Goal: Transaction & Acquisition: Book appointment/travel/reservation

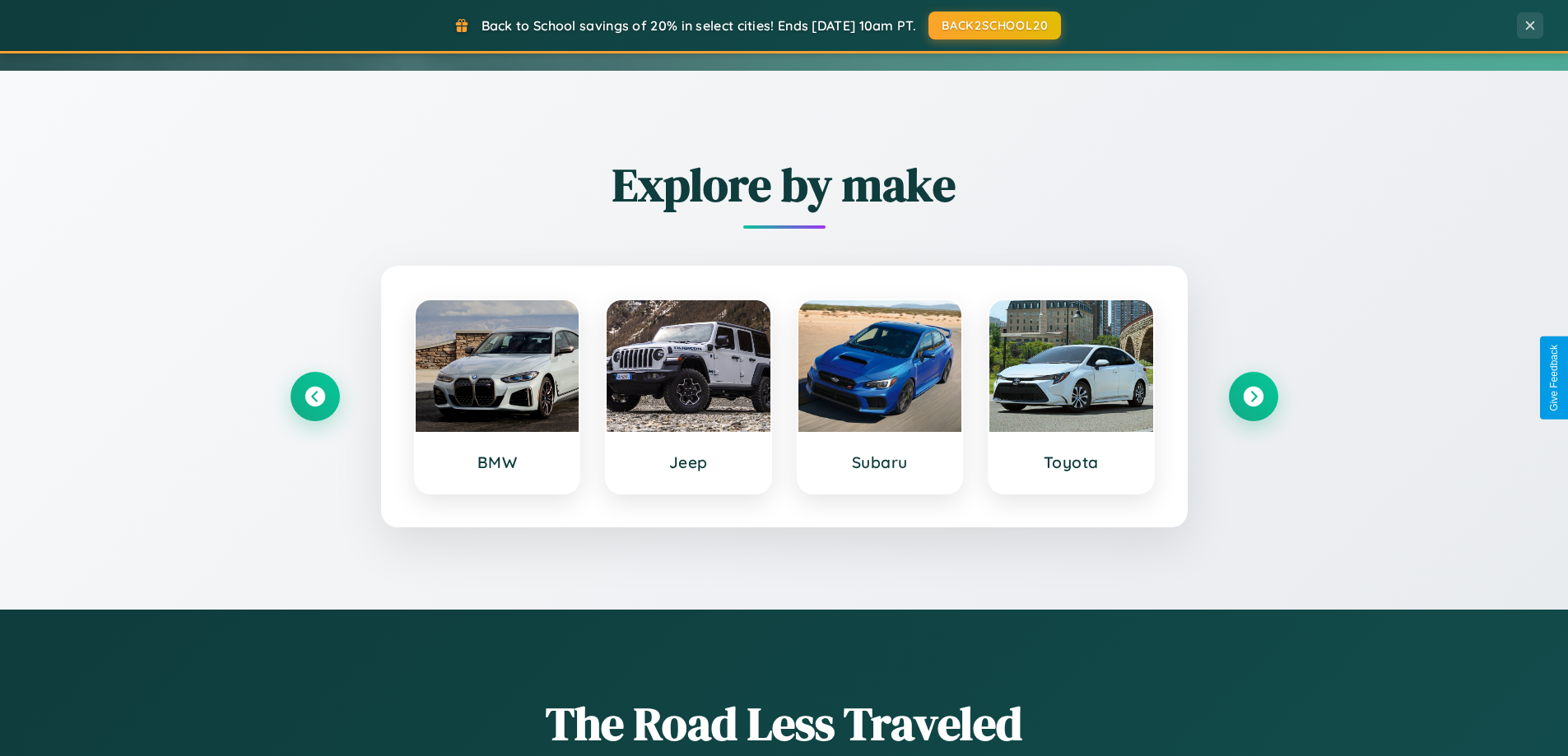
scroll to position [709, 0]
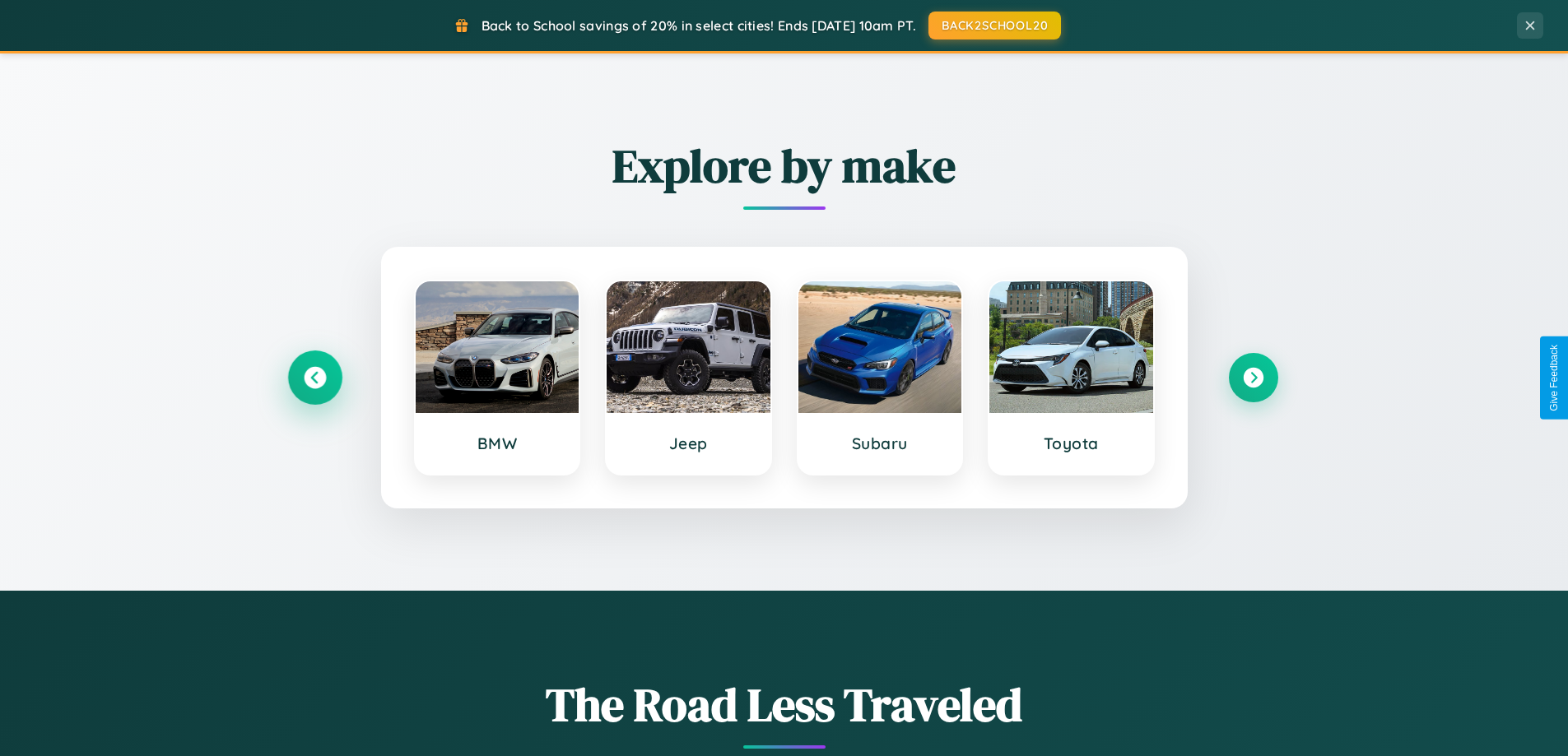
click at [315, 378] on icon at bounding box center [315, 378] width 22 height 22
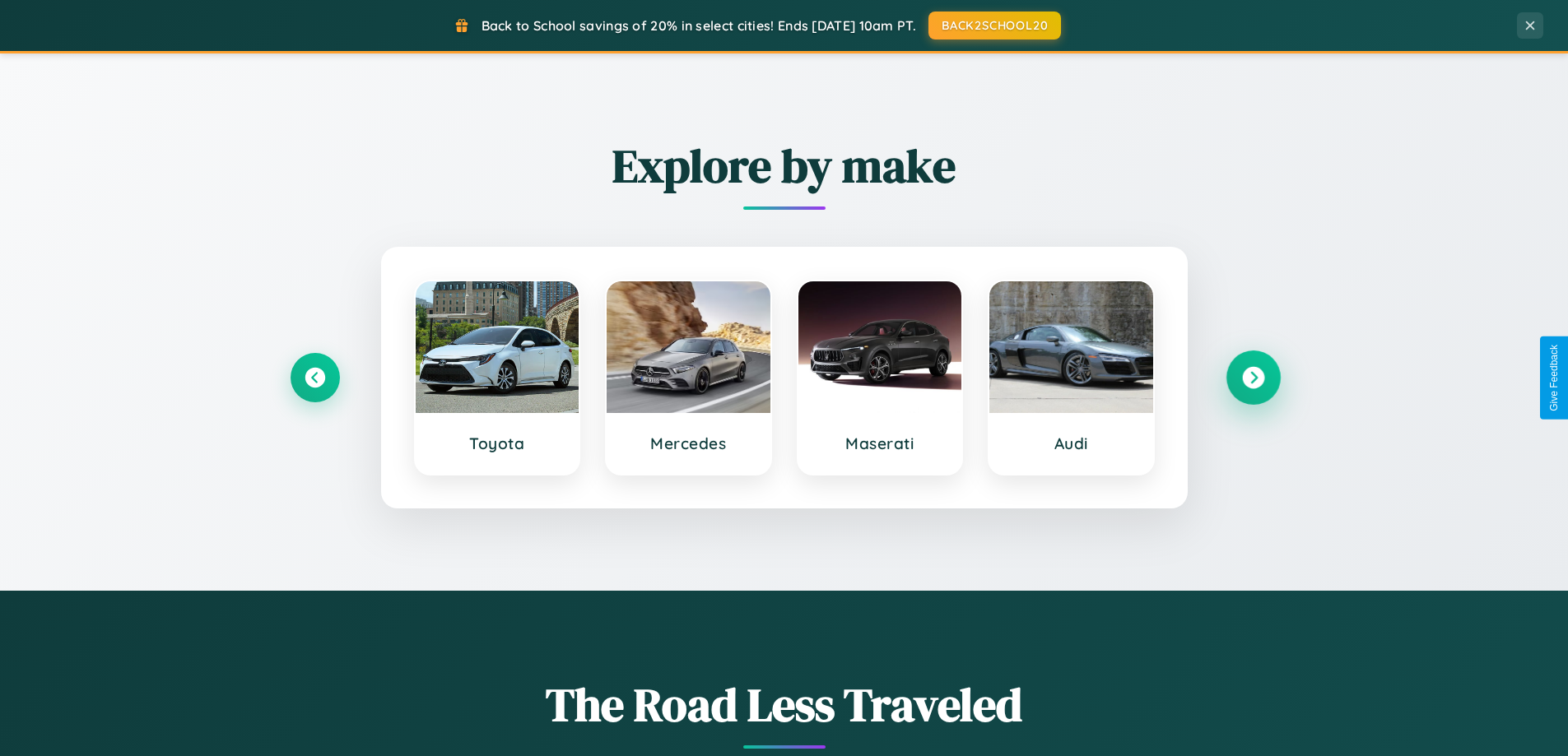
click at [1252, 378] on icon at bounding box center [1253, 378] width 22 height 22
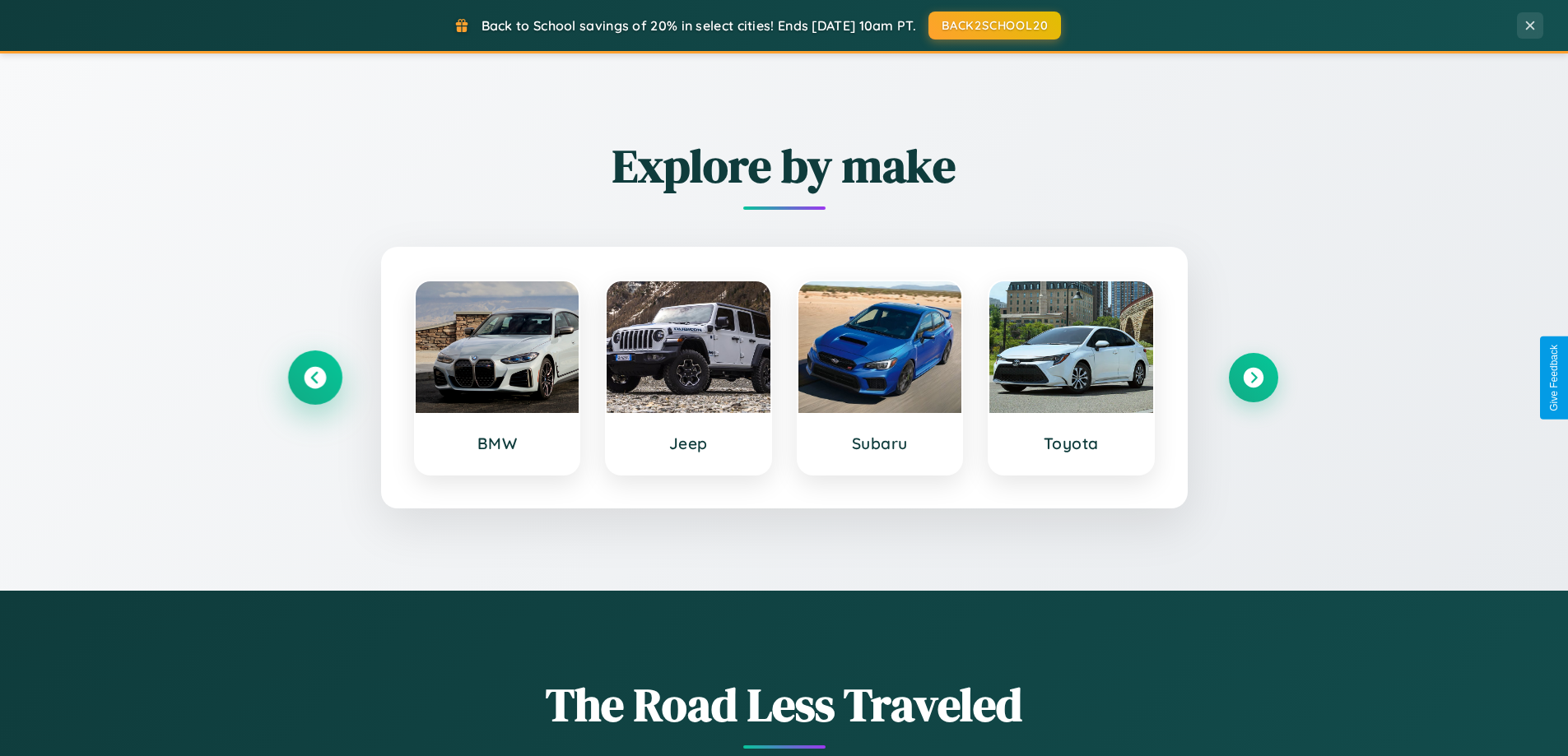
click at [315, 378] on icon at bounding box center [315, 378] width 22 height 22
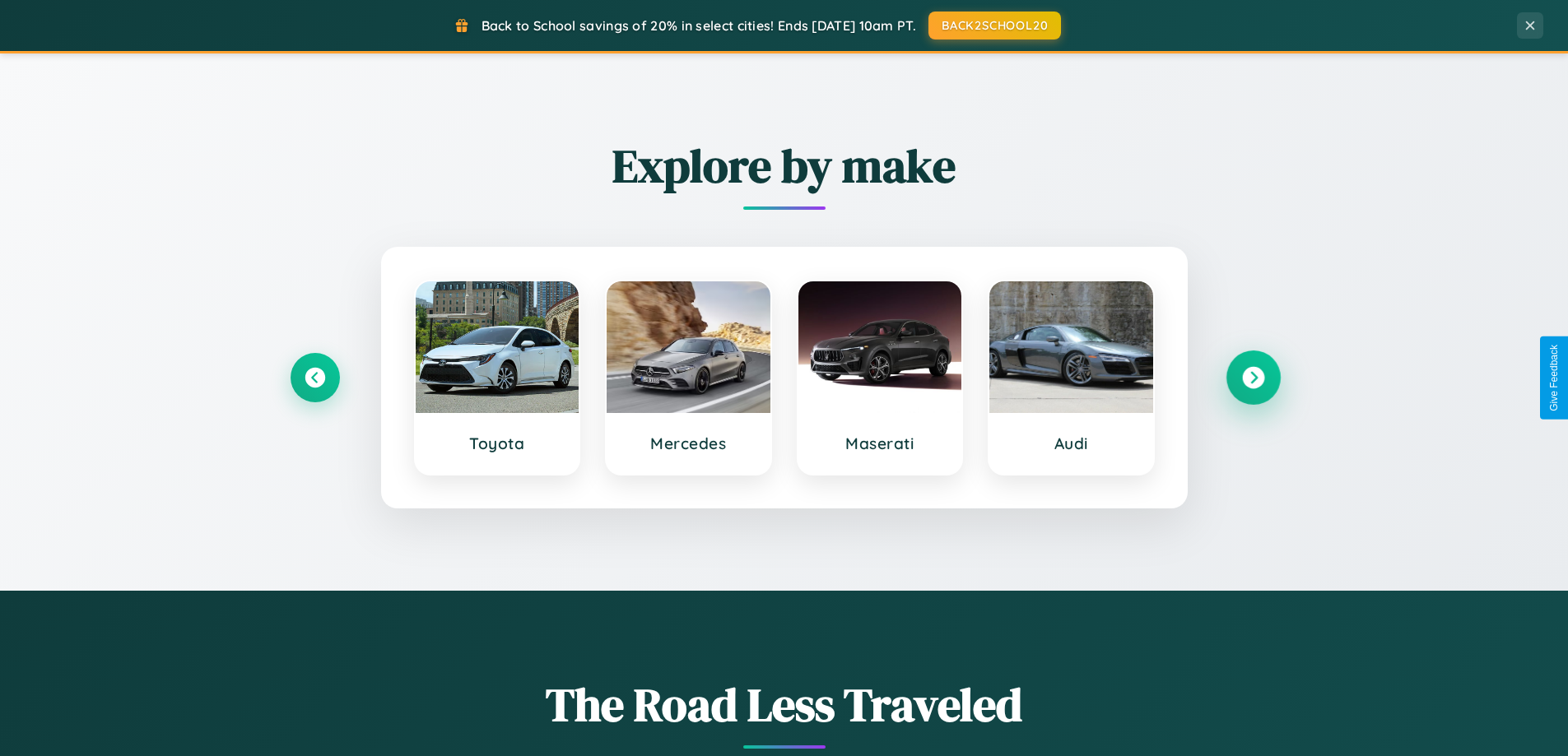
click at [1252, 378] on icon at bounding box center [1253, 378] width 22 height 22
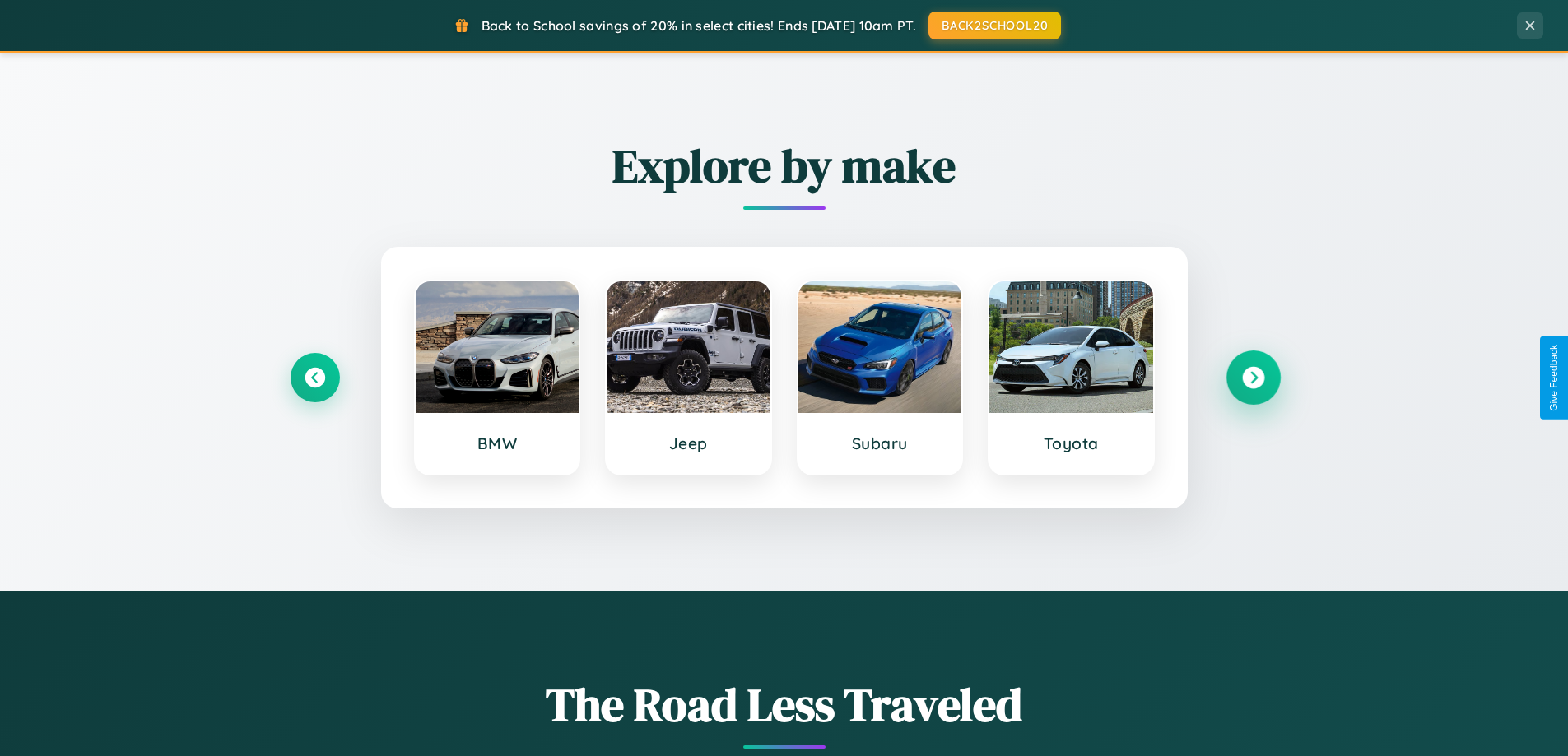
click at [1252, 378] on icon at bounding box center [1253, 378] width 22 height 22
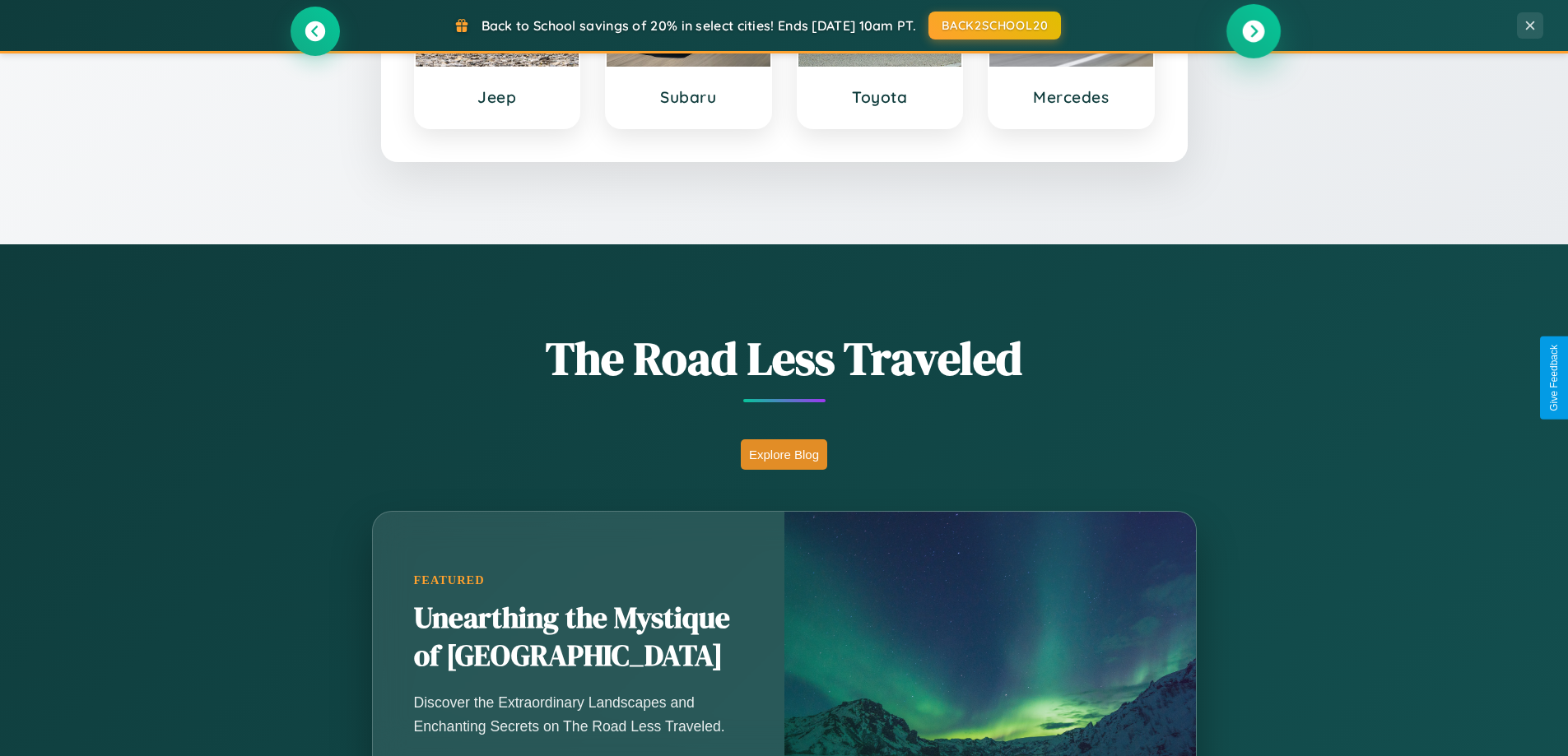
scroll to position [1132, 0]
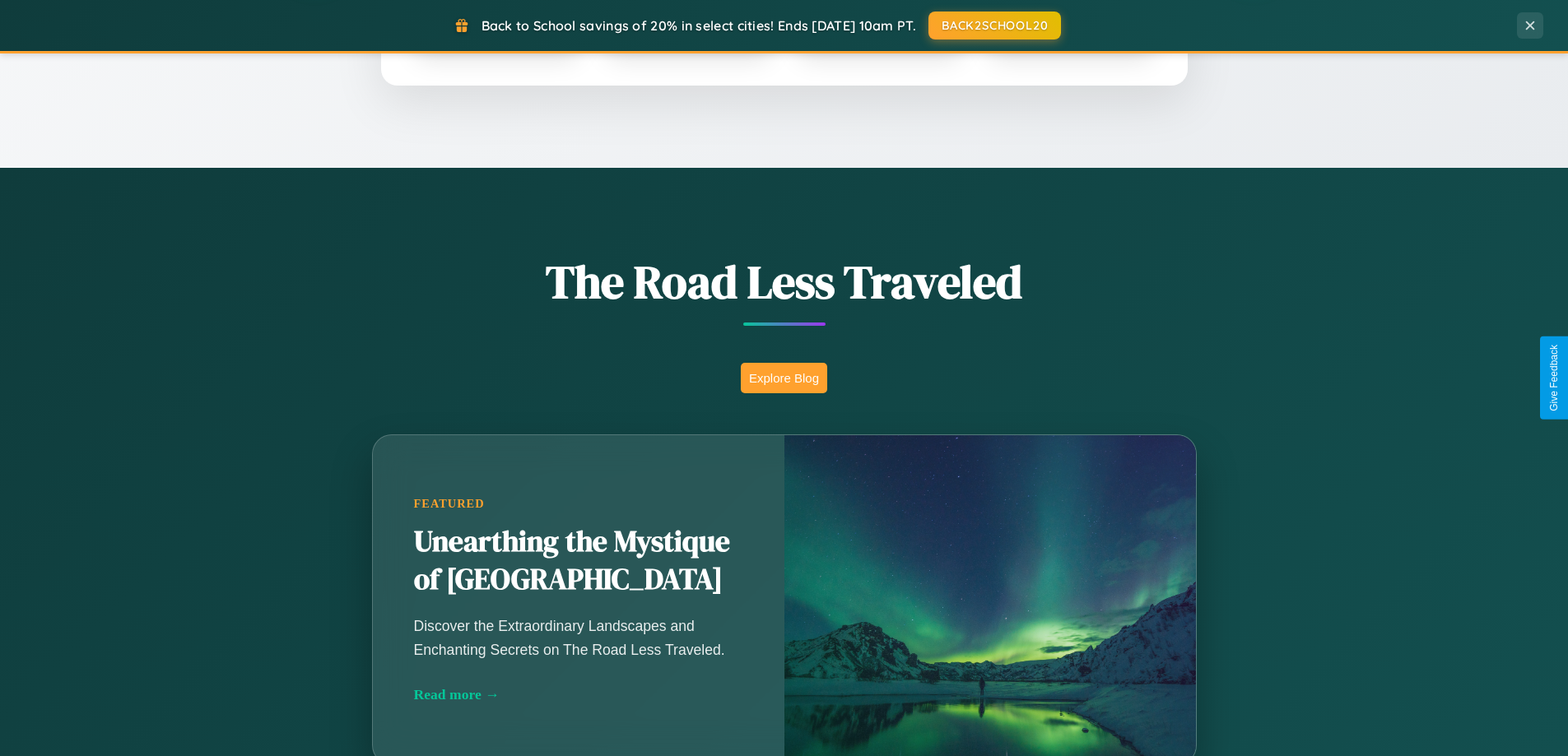
click at [784, 378] on button "Explore Blog" at bounding box center [784, 378] width 86 height 31
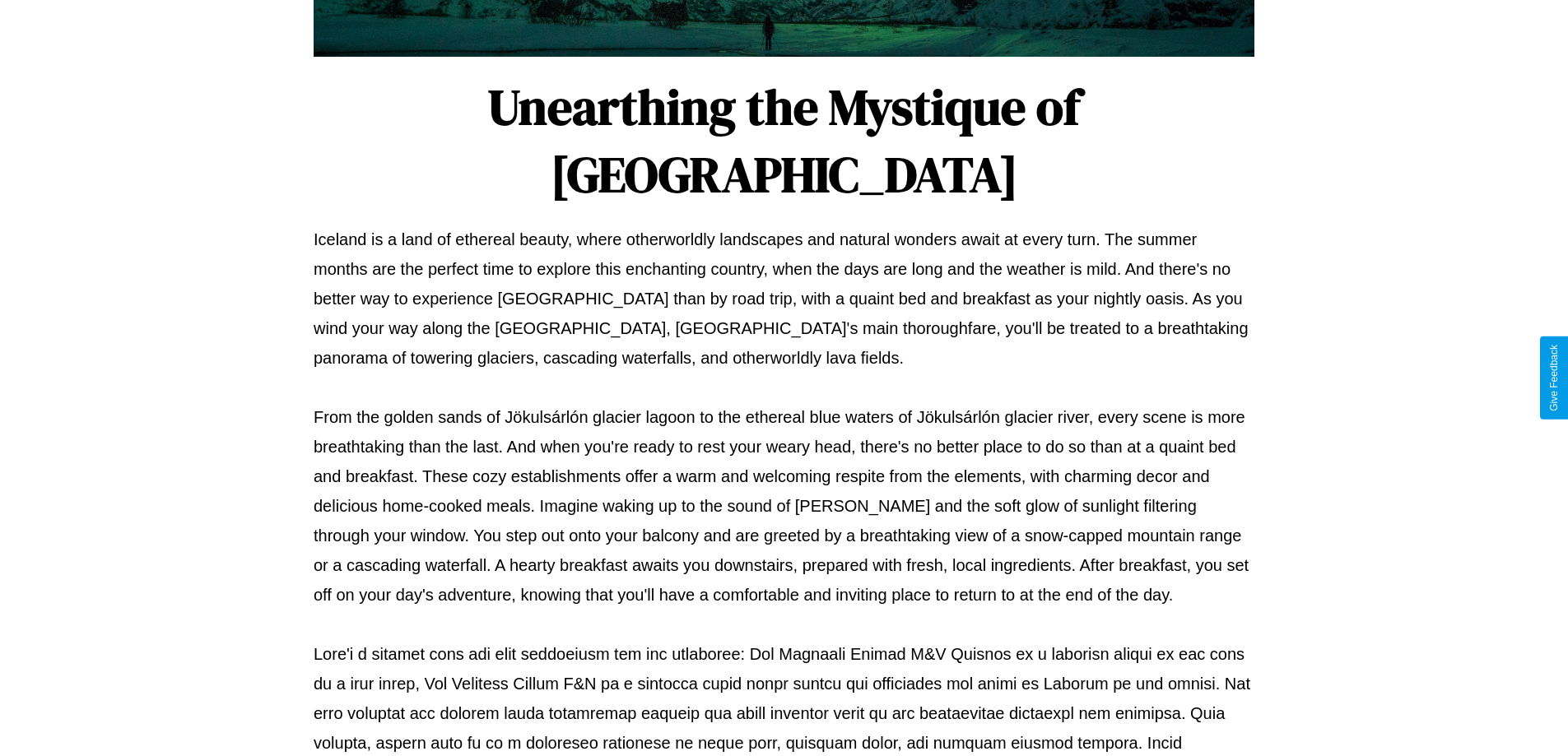
scroll to position [533, 0]
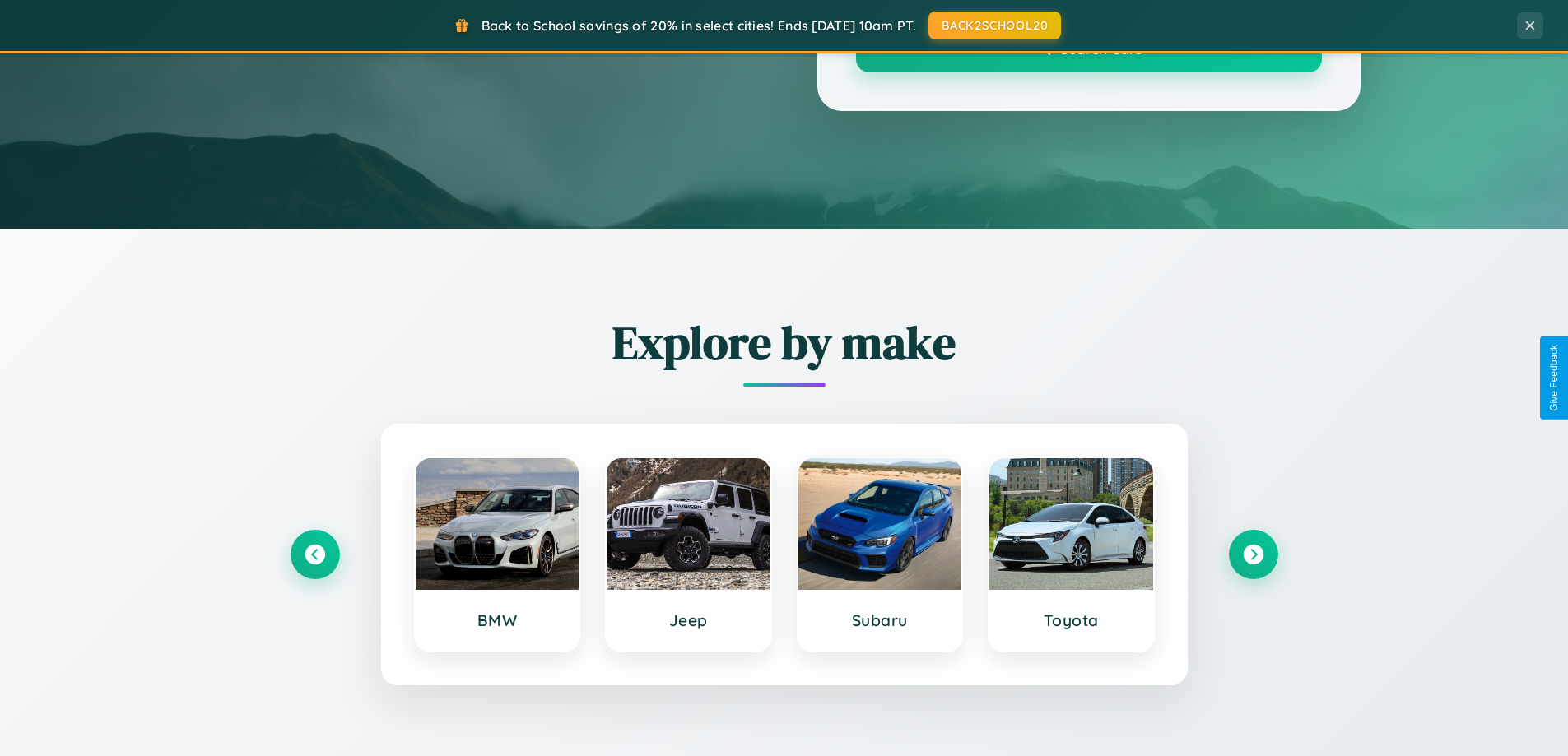
scroll to position [1132, 0]
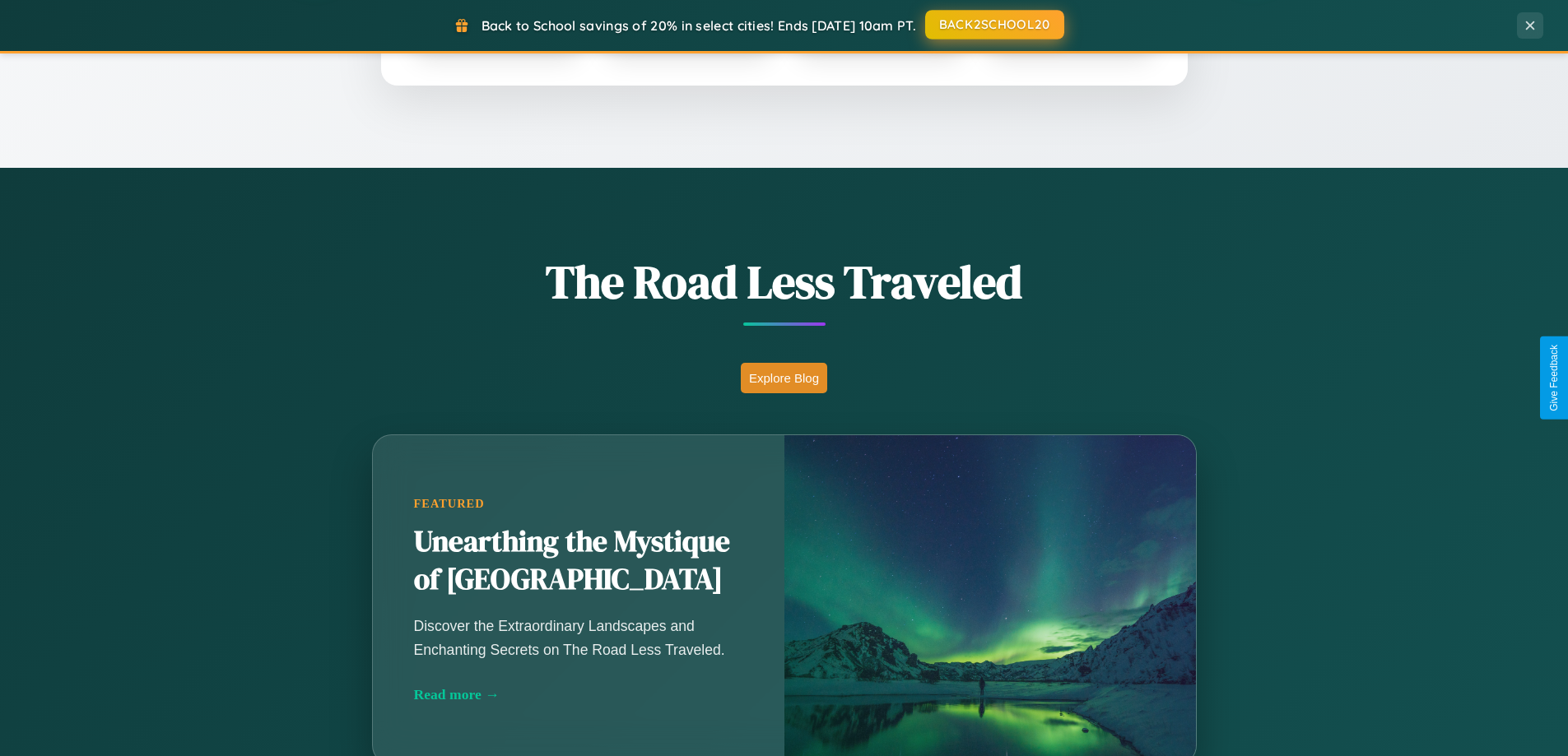
click at [993, 25] on button "BACK2SCHOOL20" at bounding box center [995, 25] width 139 height 30
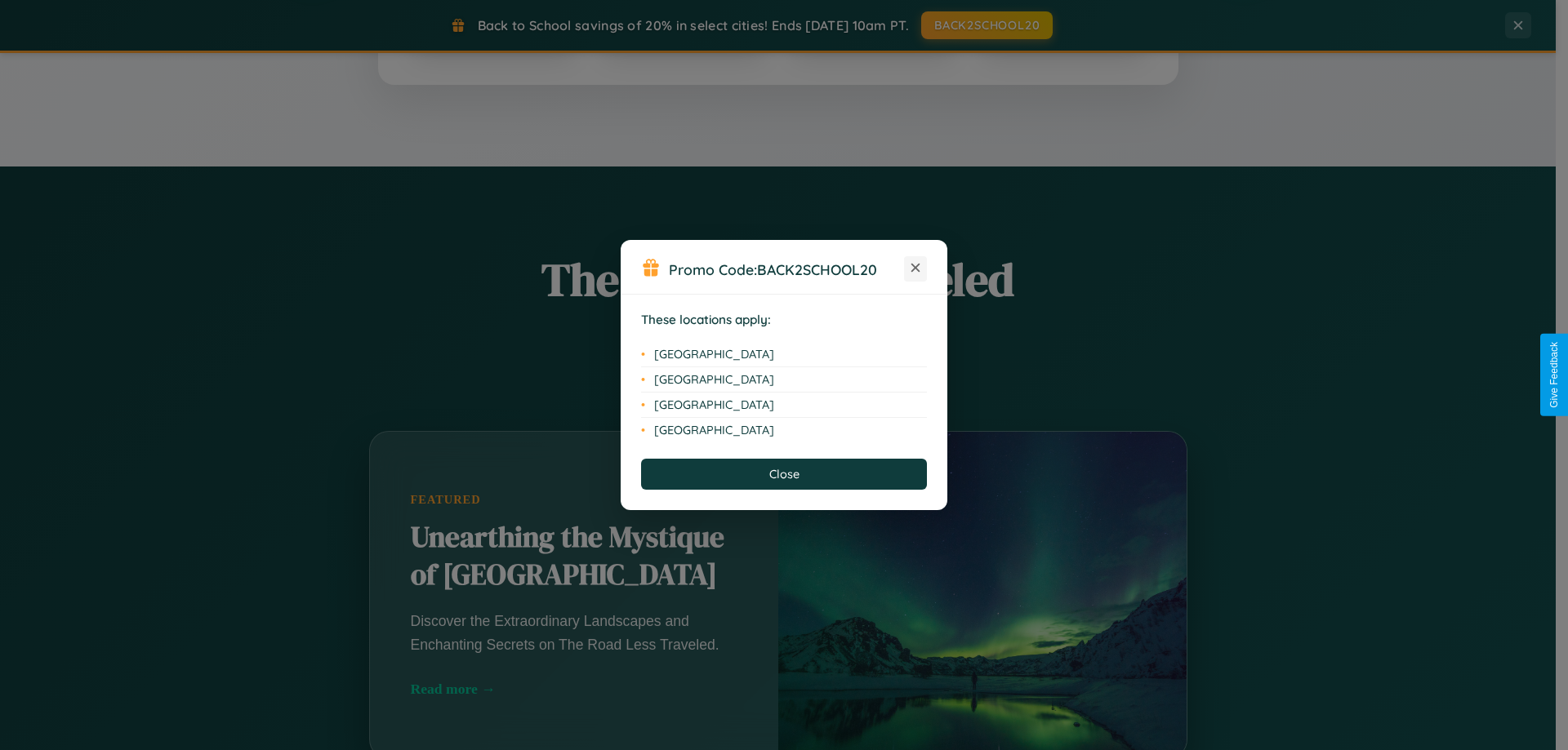
click at [916, 269] on icon at bounding box center [916, 268] width 9 height 9
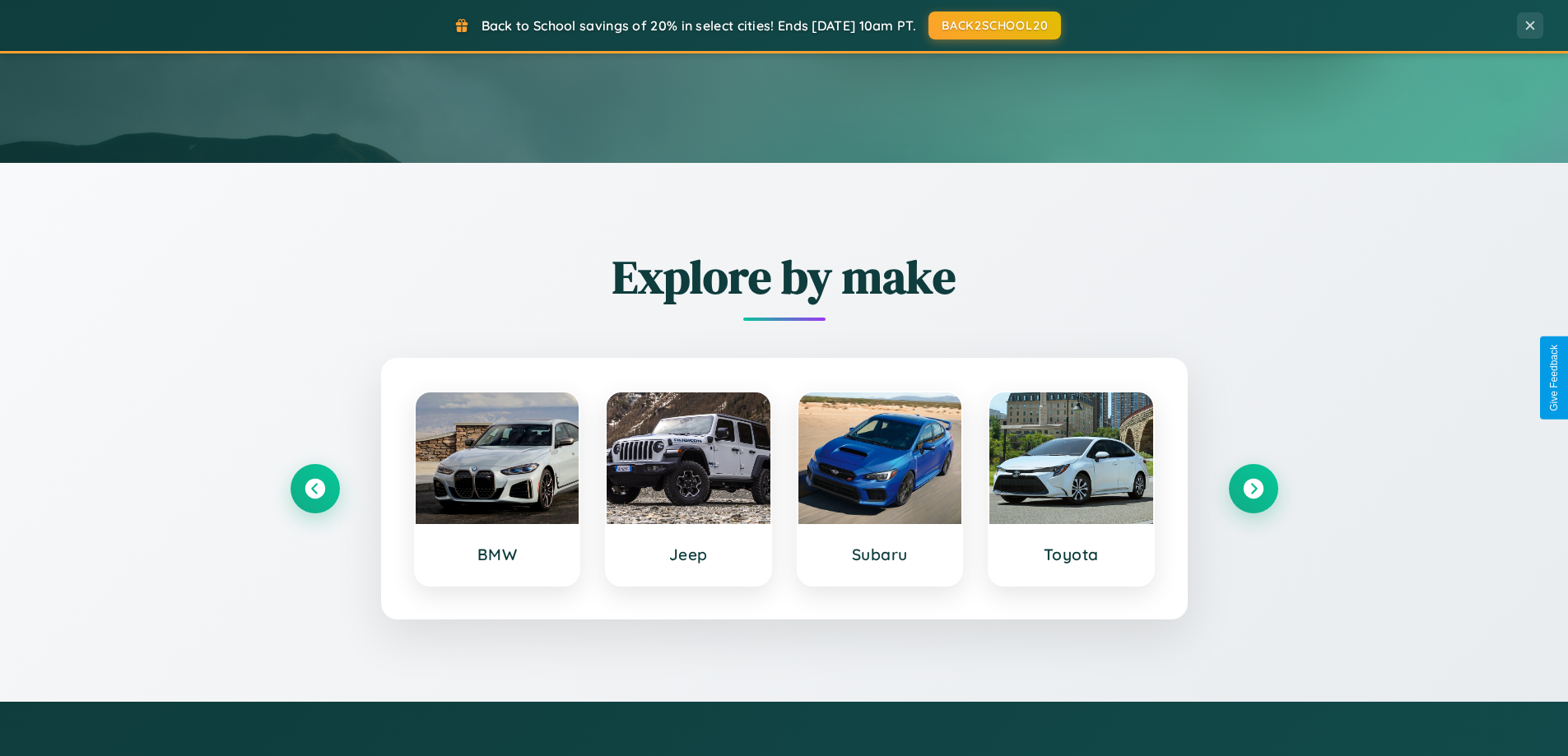
scroll to position [49, 0]
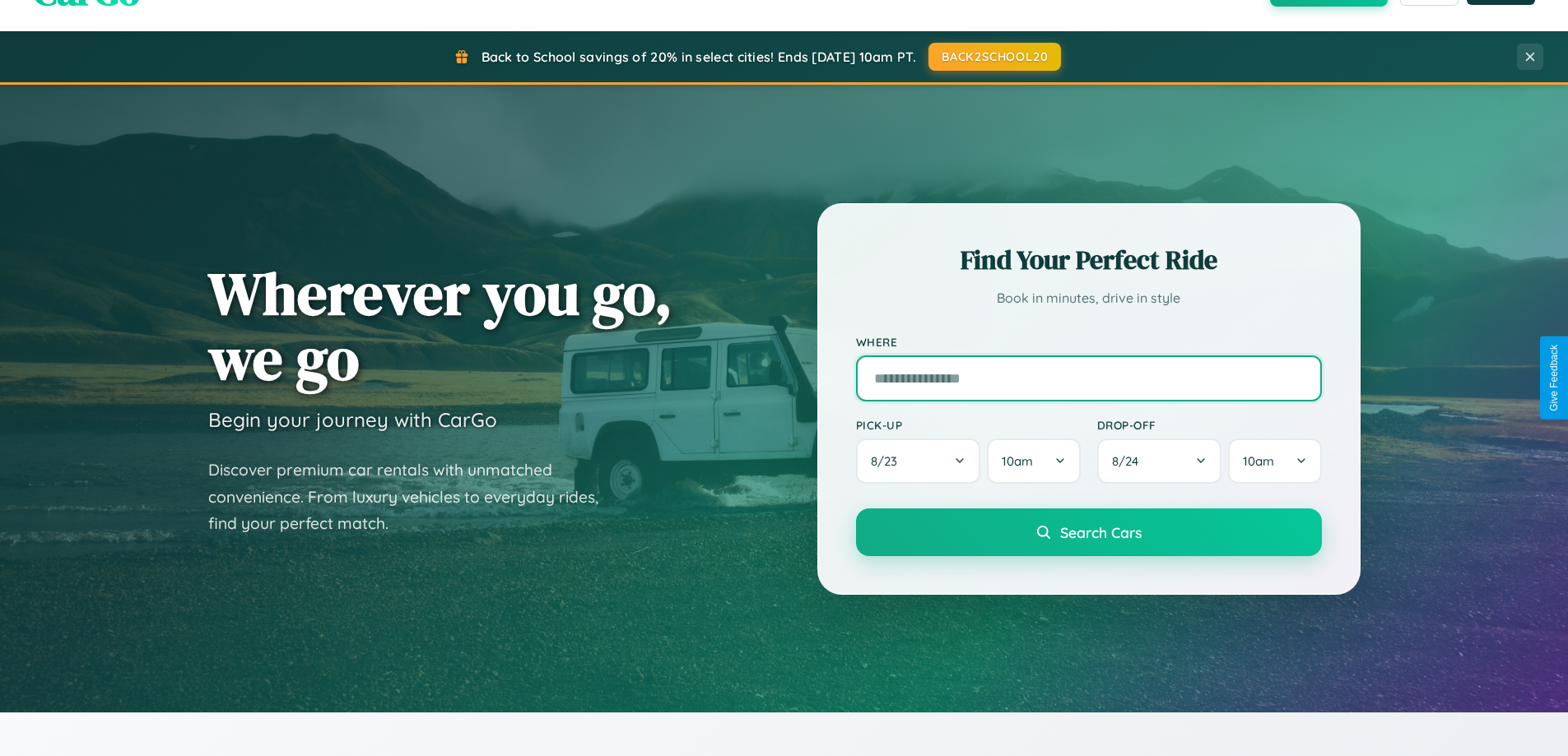
click at [1088, 378] on input "text" at bounding box center [1089, 379] width 466 height 46
type input "**********"
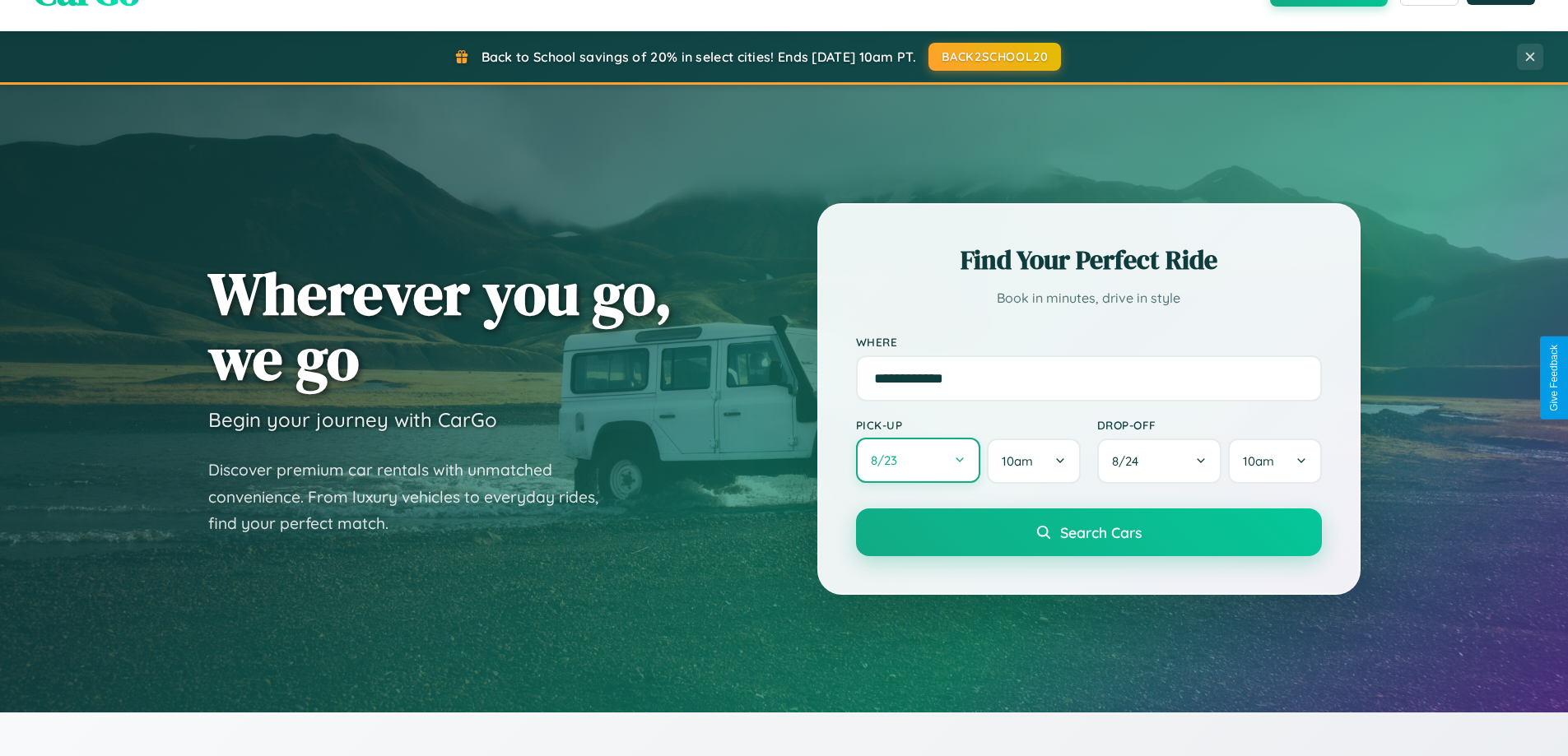
click at [918, 462] on button "8 / 23" at bounding box center [919, 460] width 125 height 45
select select "*"
select select "****"
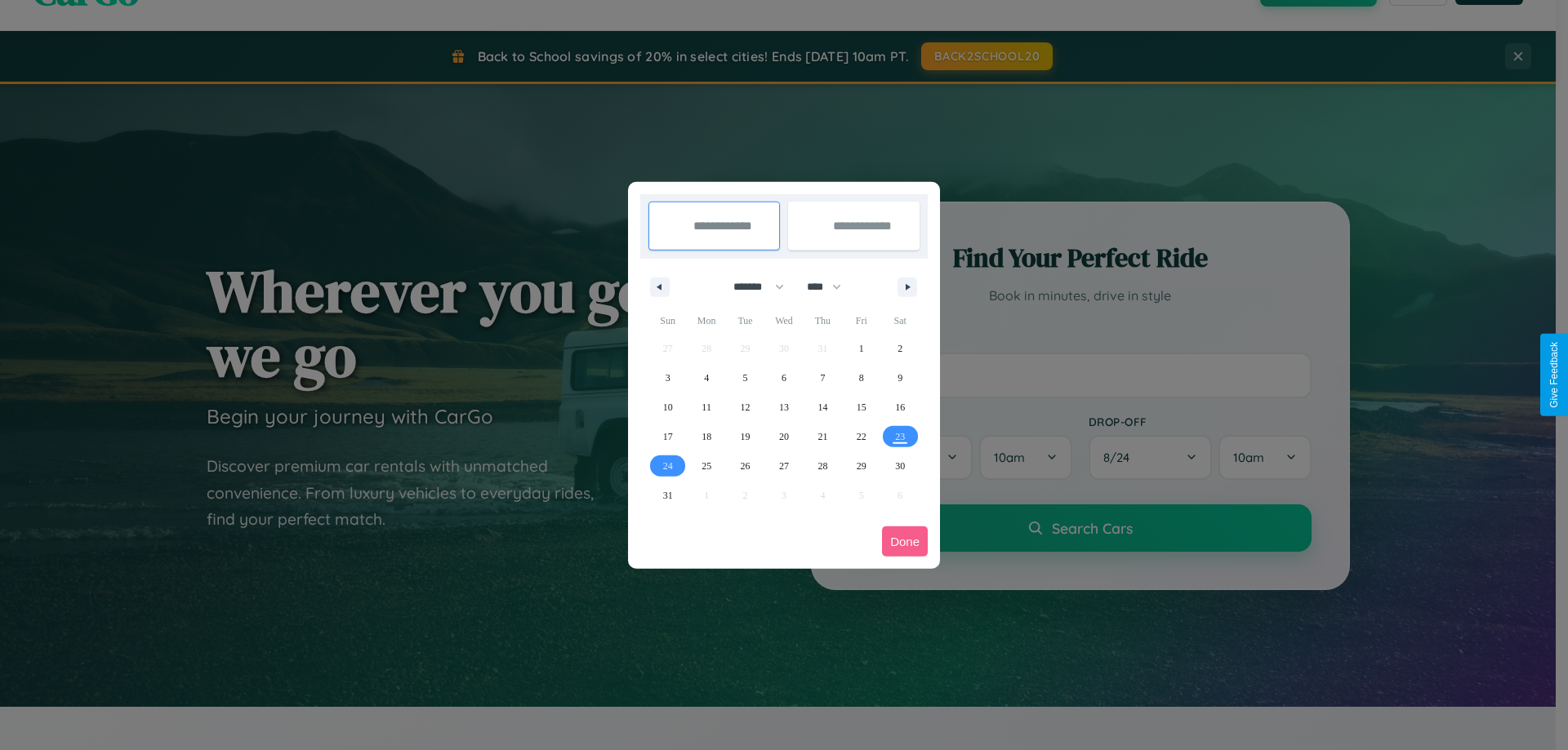
drag, startPoint x: 751, startPoint y: 287, endPoint x: 784, endPoint y: 327, distance: 51.9
click at [751, 287] on select "******* ******** ***** ***** *** **** **** ****** ********* ******* ******** **…" at bounding box center [756, 287] width 70 height 27
select select "**"
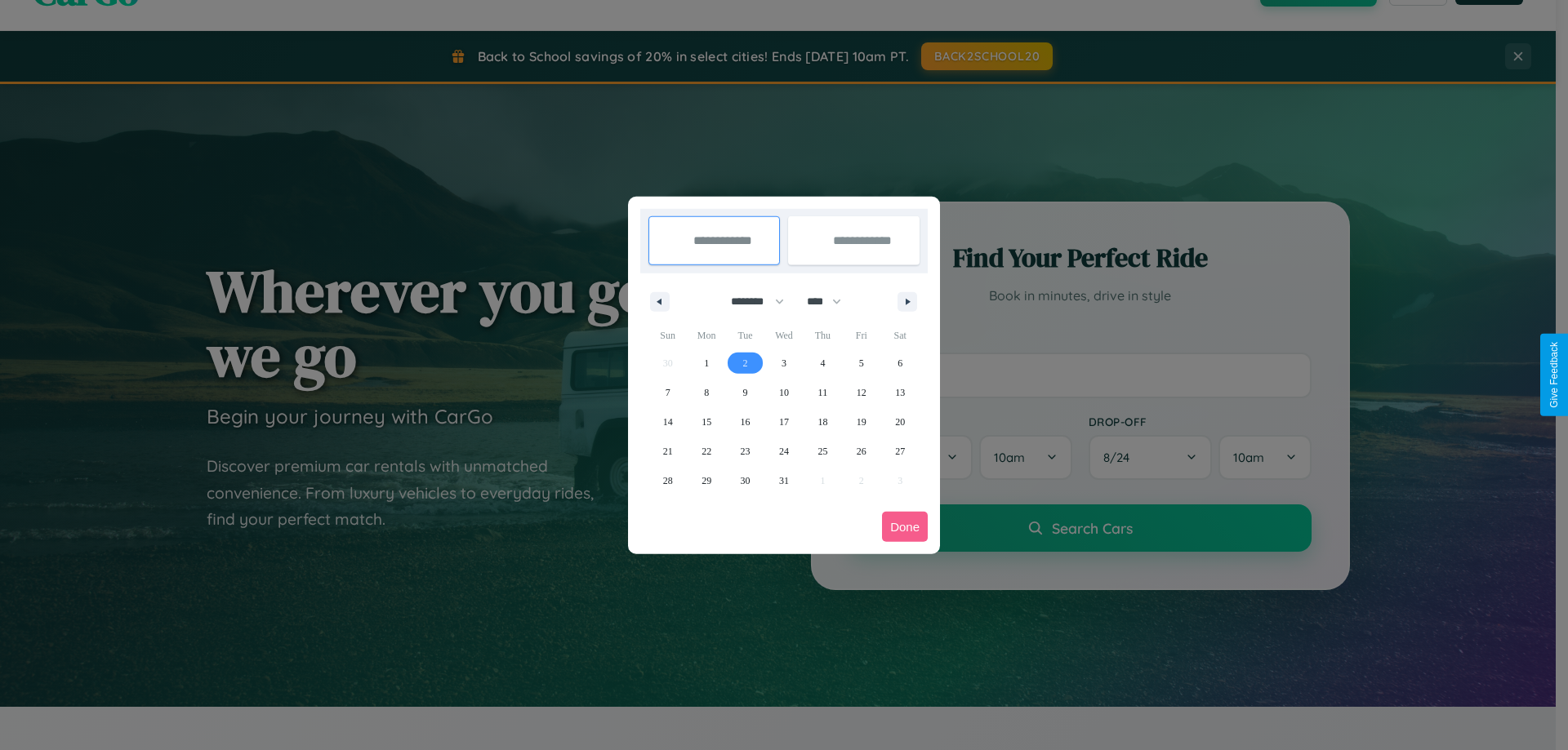
click at [745, 362] on span "2" at bounding box center [746, 363] width 5 height 30
type input "**********"
click at [706, 392] on span "8" at bounding box center [706, 392] width 5 height 30
type input "**********"
click at [905, 527] on button "Done" at bounding box center [905, 527] width 46 height 31
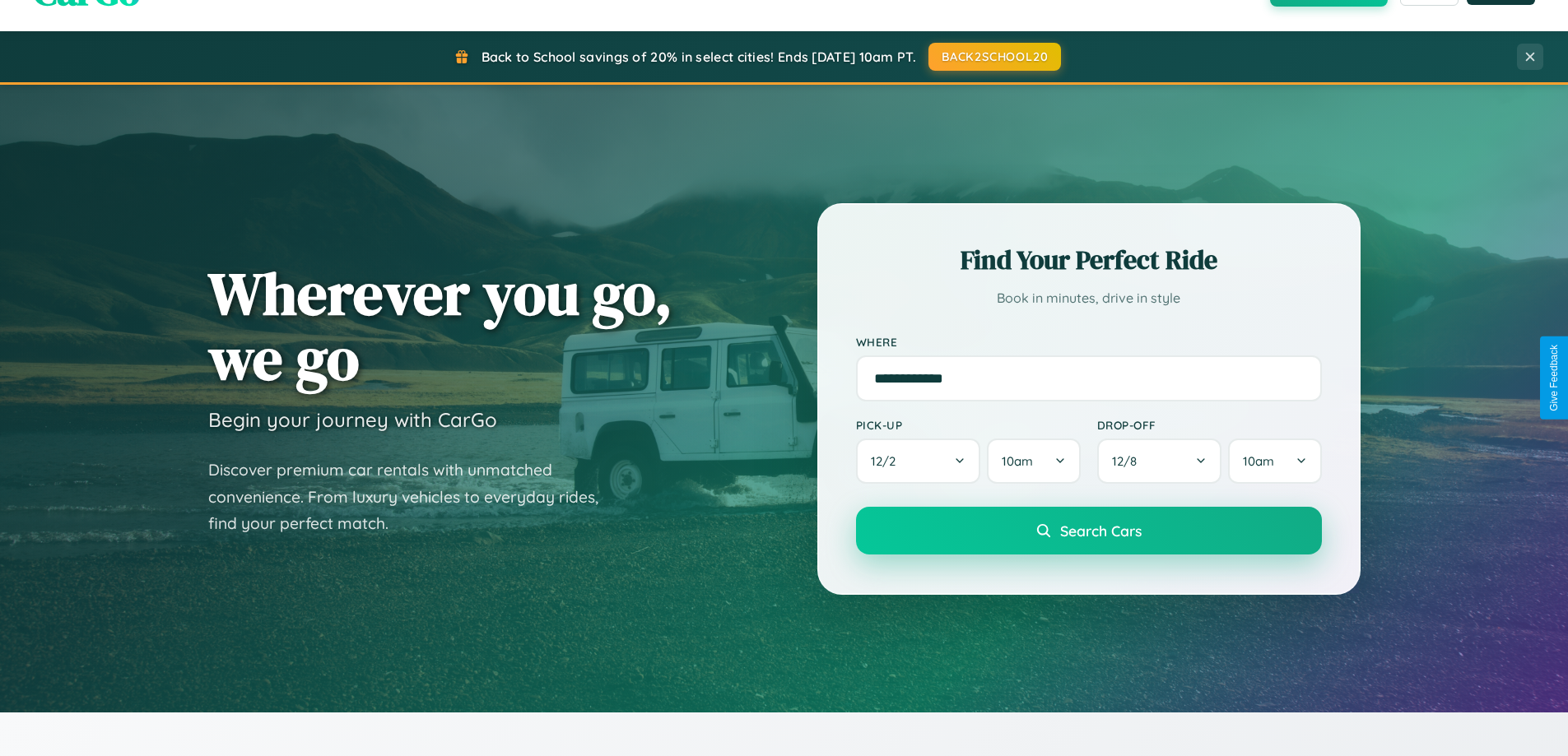
click at [1088, 531] on span "Search Cars" at bounding box center [1100, 530] width 81 height 18
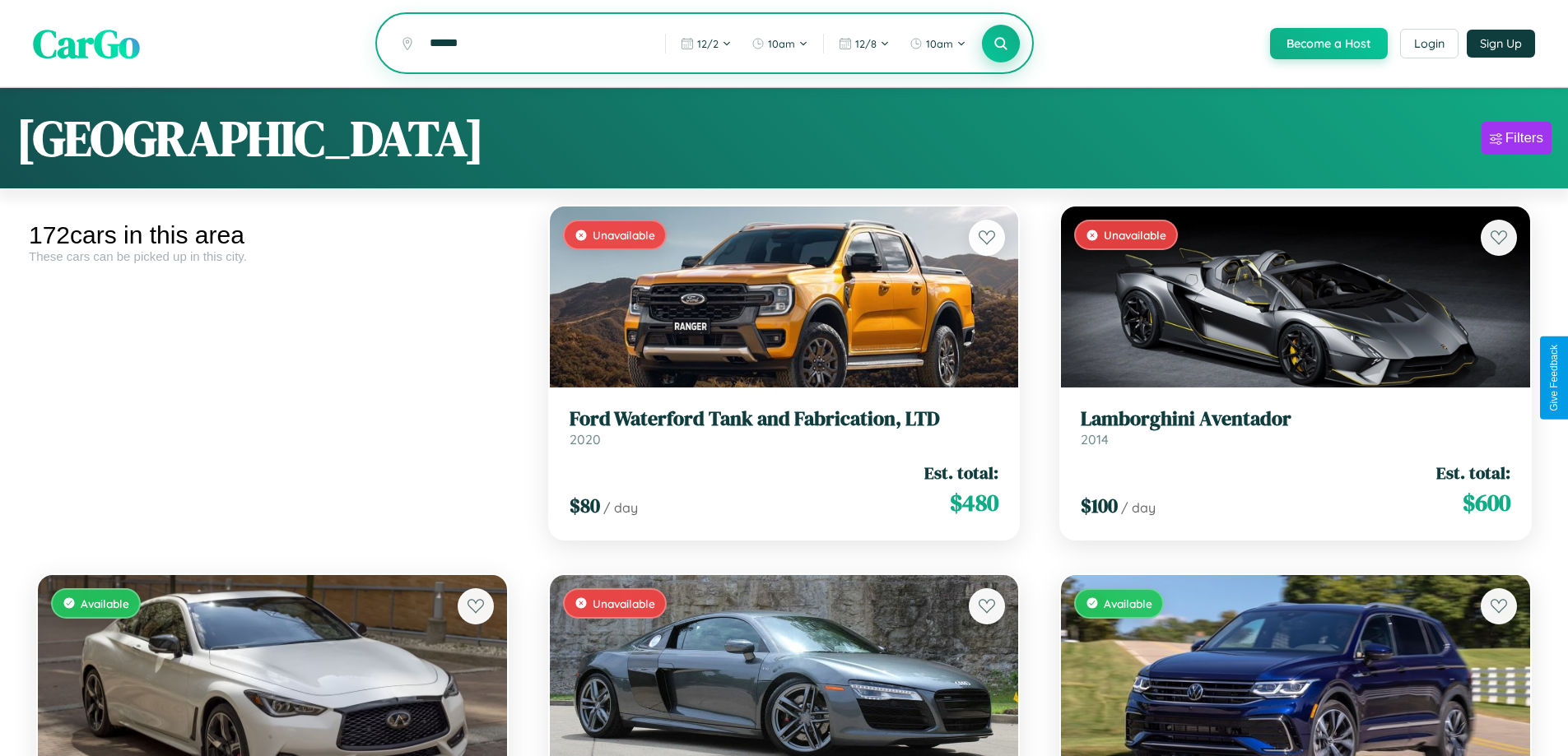
click at [1000, 44] on icon at bounding box center [1001, 43] width 15 height 15
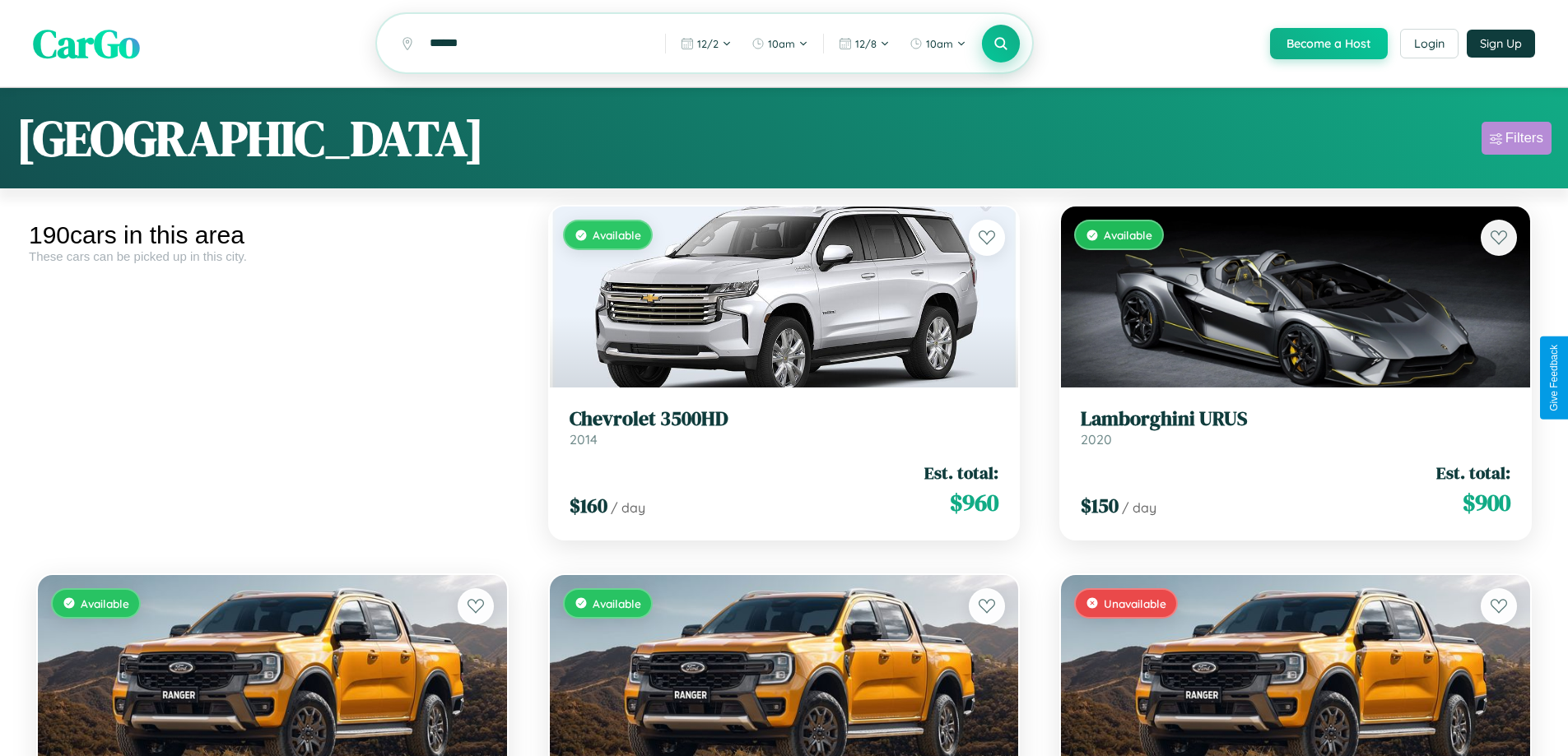
click at [1516, 141] on div "Filters" at bounding box center [1524, 138] width 38 height 16
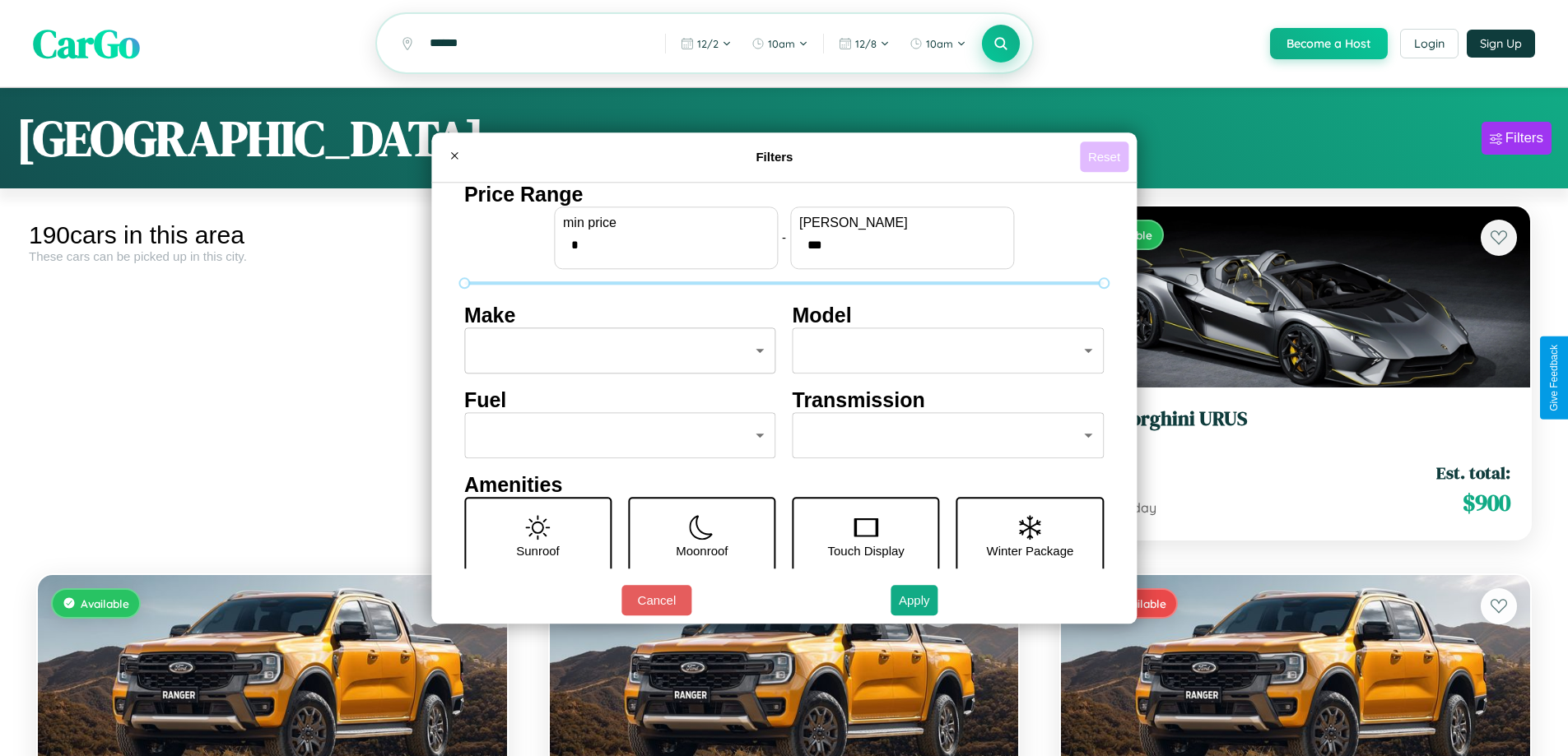
click at [1106, 157] on button "Reset" at bounding box center [1104, 157] width 49 height 31
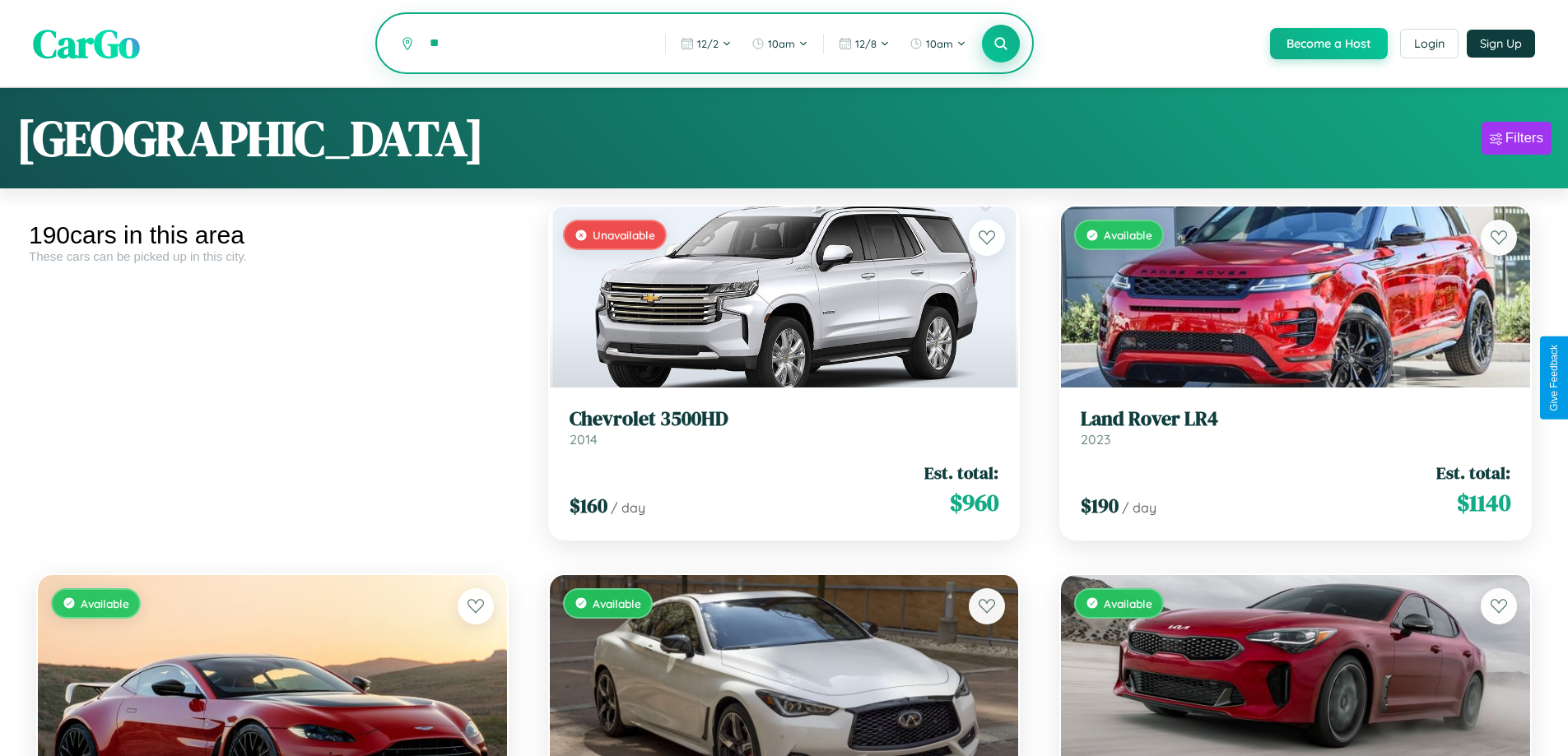
type input "*"
type input "******"
click at [1000, 44] on icon at bounding box center [1001, 43] width 15 height 15
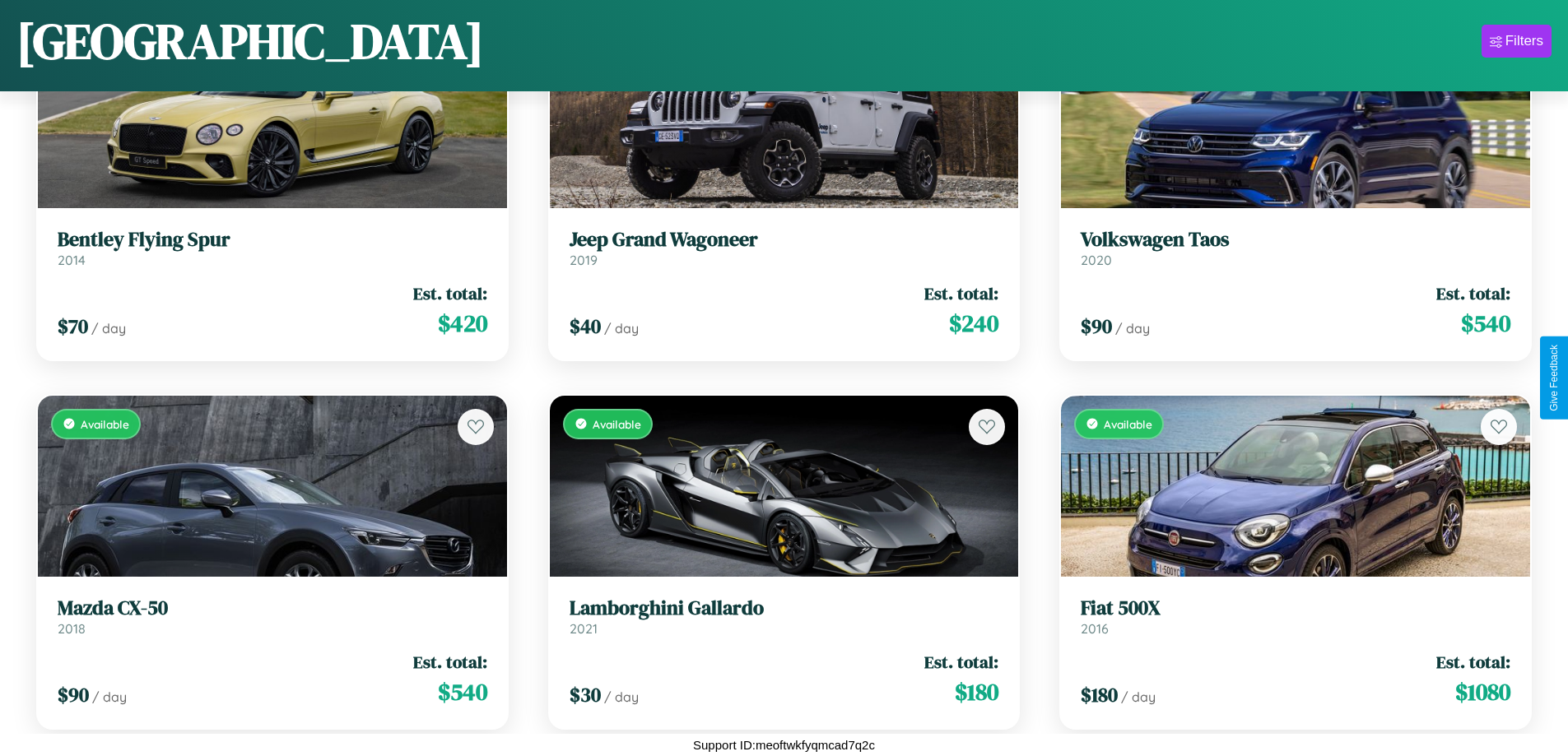
scroll to position [17182, 0]
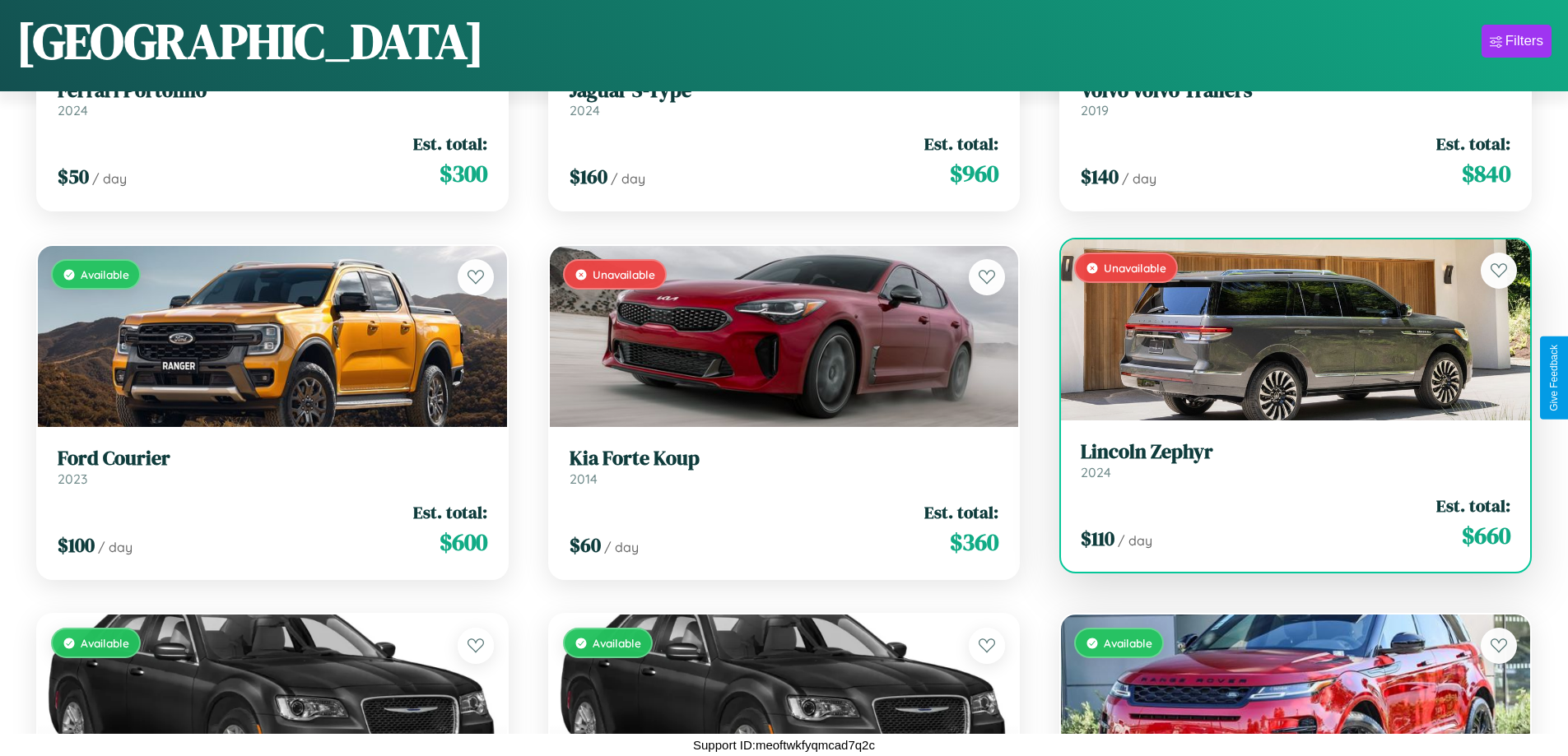
click at [1285, 460] on h3 "Lincoln Zephyr" at bounding box center [1295, 452] width 429 height 24
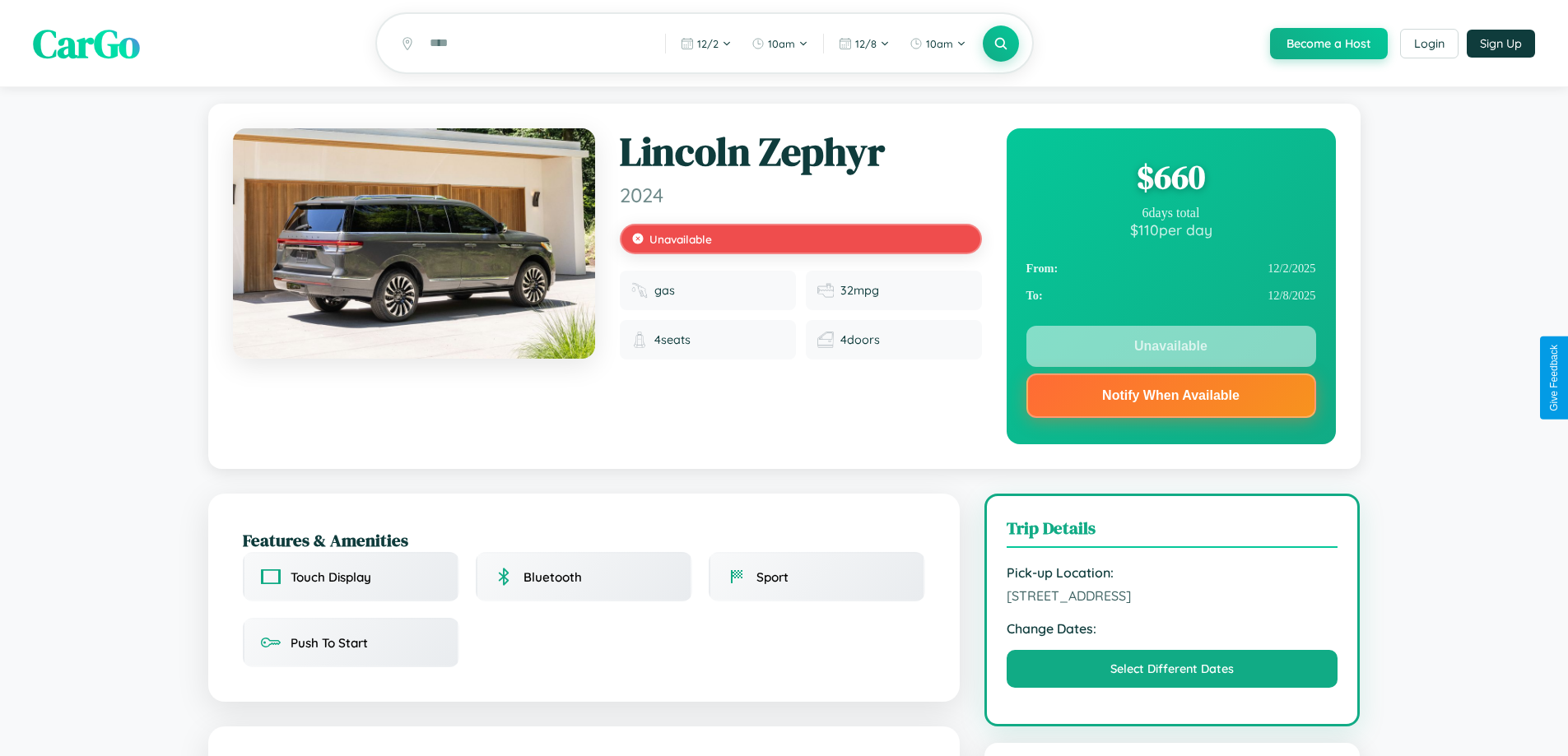
click at [1170, 180] on div "$ 660" at bounding box center [1171, 177] width 290 height 44
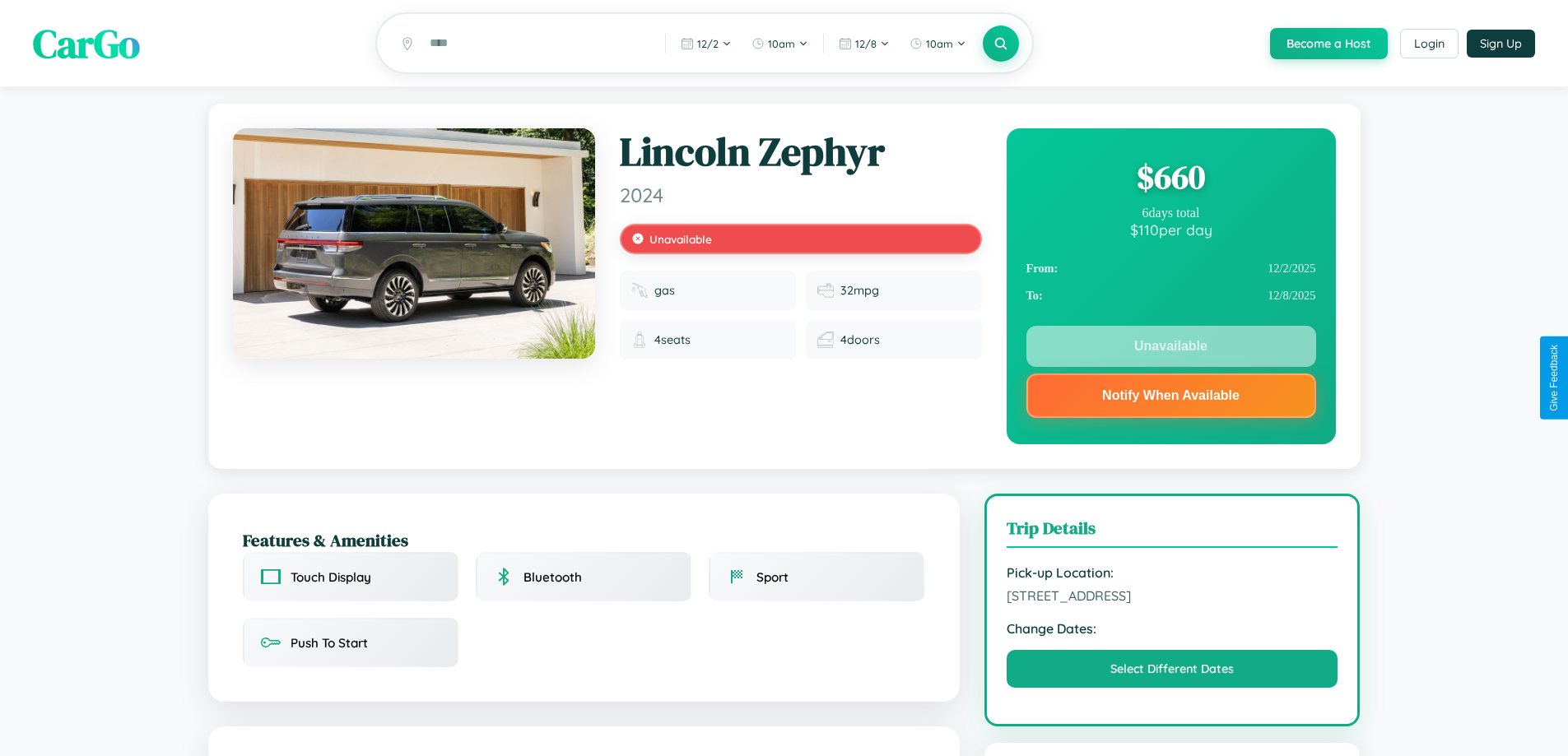
click at [1170, 180] on div "$ 660" at bounding box center [1171, 177] width 290 height 44
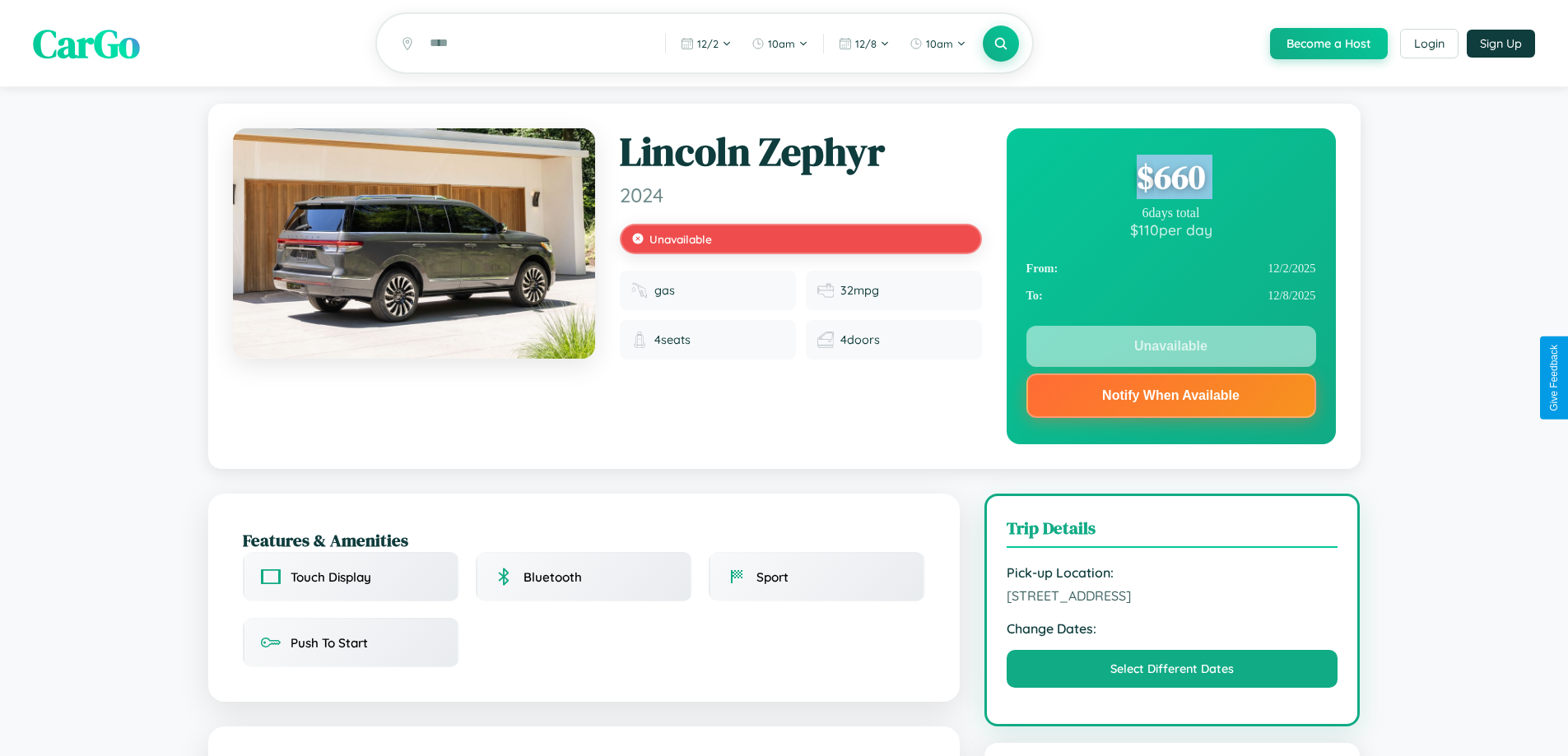
click at [1170, 180] on div "$ 660" at bounding box center [1171, 177] width 290 height 44
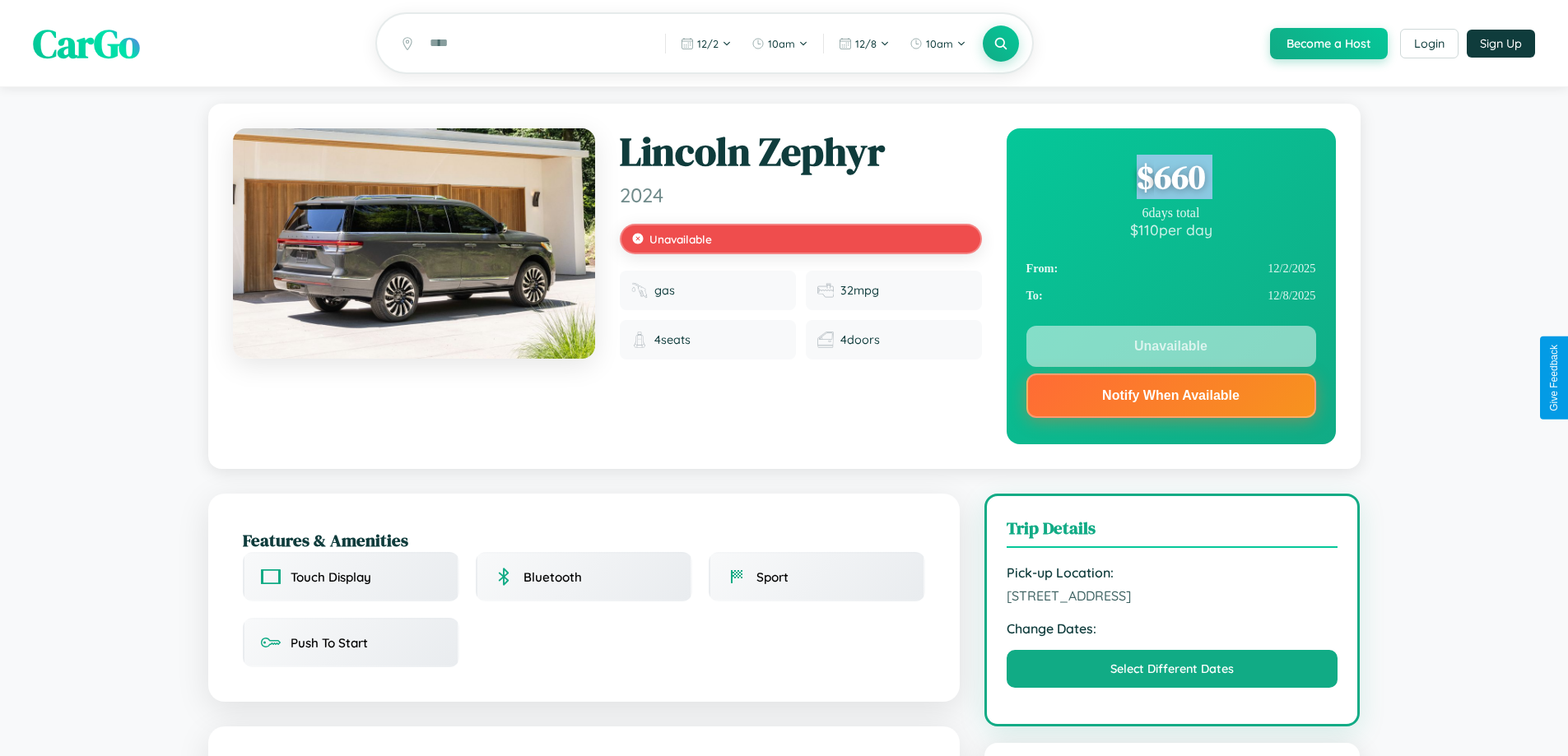
click at [1170, 180] on div "$ 660" at bounding box center [1171, 177] width 290 height 44
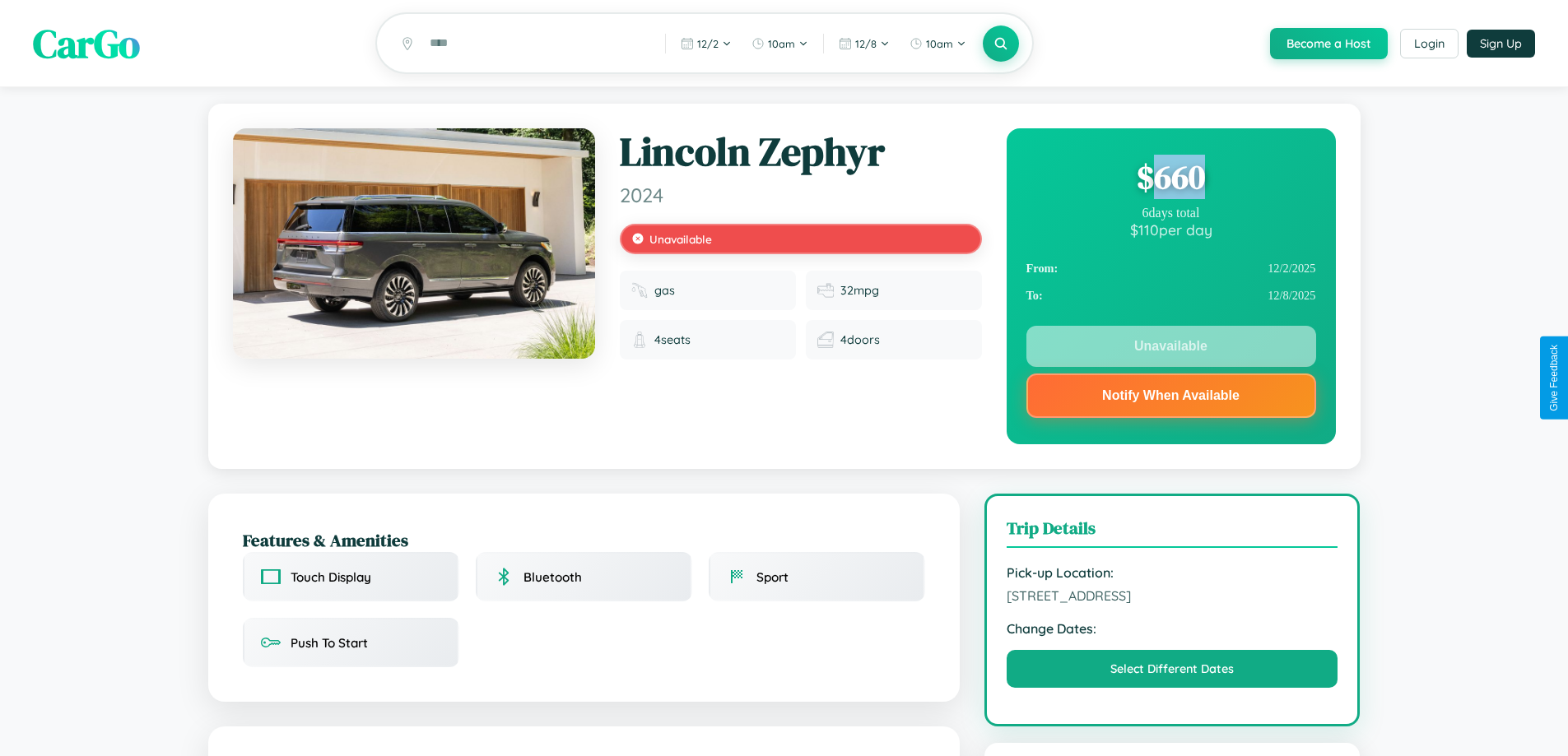
click at [1170, 180] on div "$ 660" at bounding box center [1171, 177] width 290 height 44
